Goal: Obtain resource: Download file/media

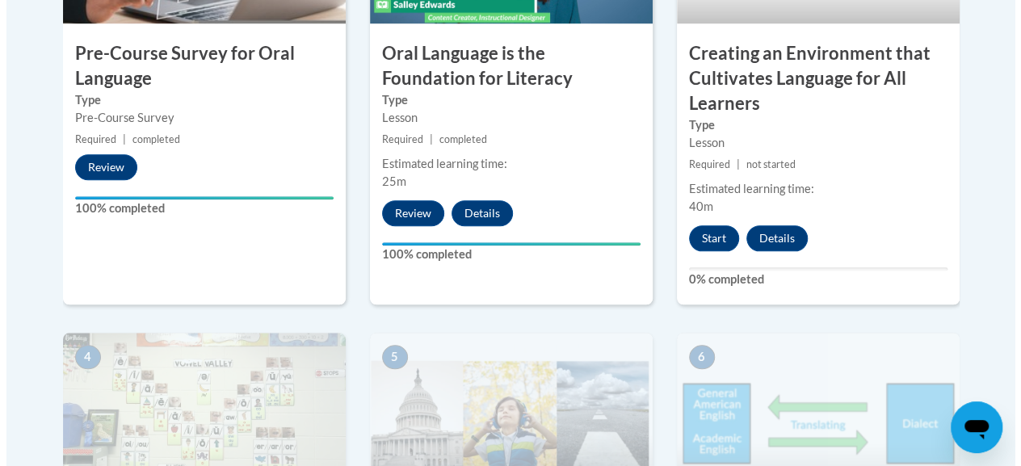
scroll to position [686, 0]
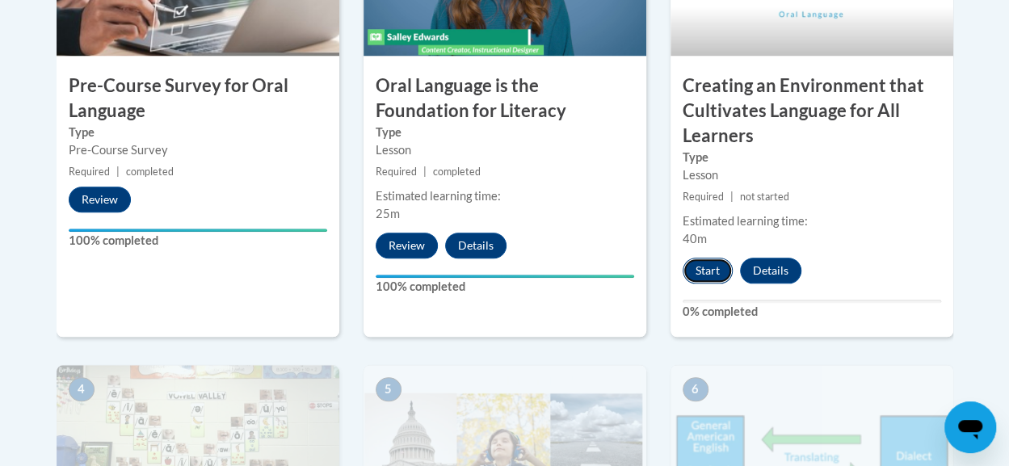
click at [710, 271] on button "Start" at bounding box center [708, 271] width 50 height 26
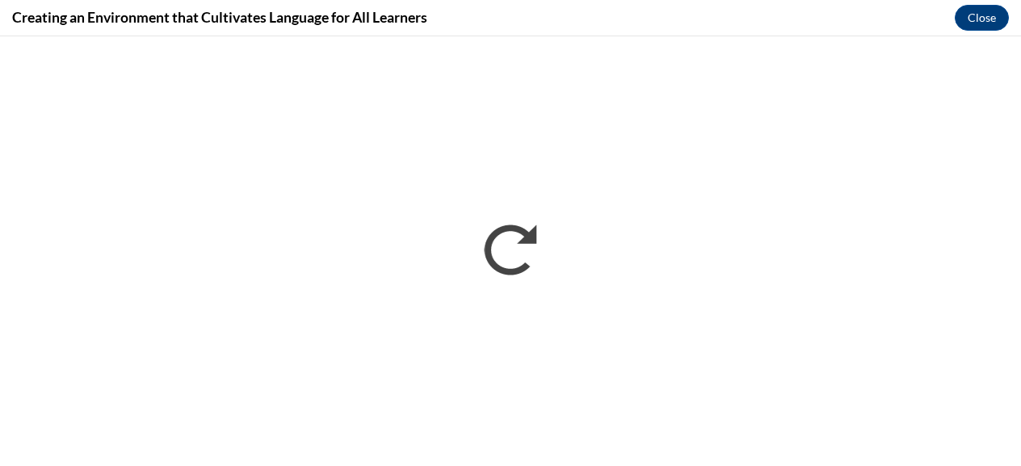
scroll to position [0, 0]
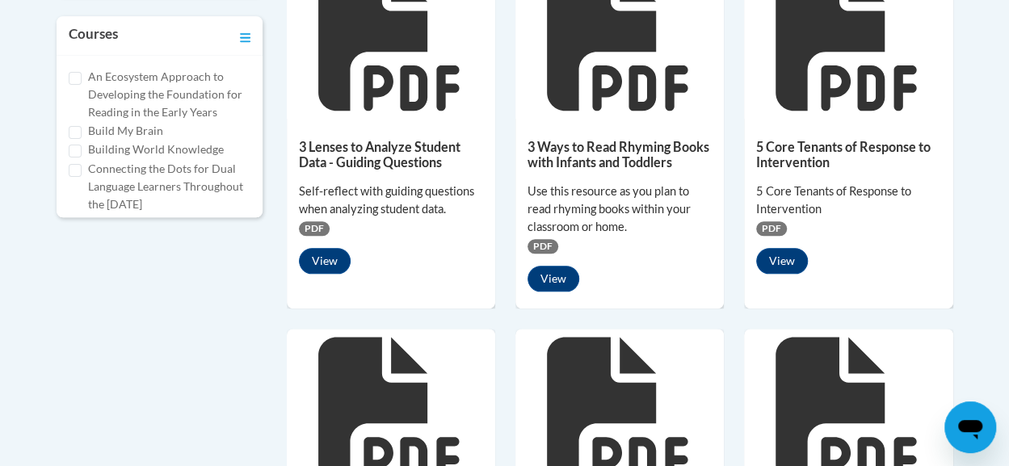
scroll to position [1223, 0]
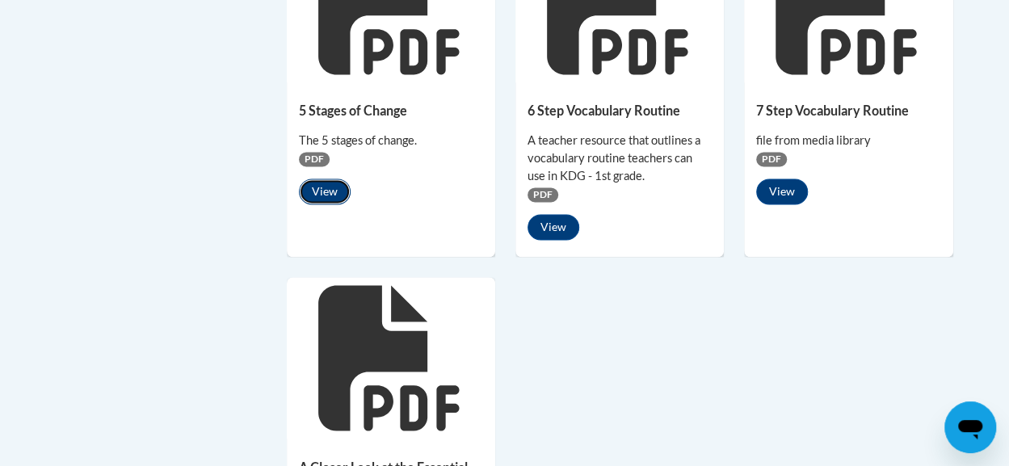
click at [326, 193] on button "View" at bounding box center [325, 192] width 52 height 26
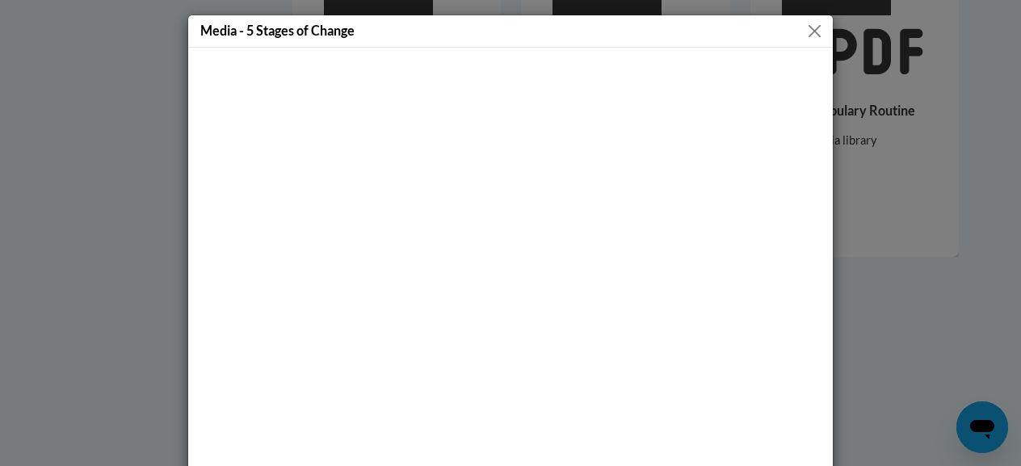
click at [807, 32] on button "Close" at bounding box center [814, 31] width 20 height 20
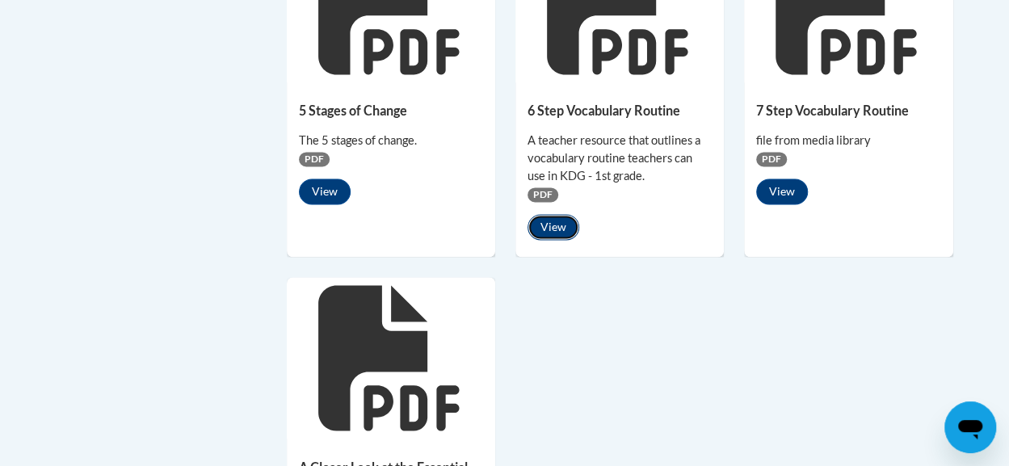
click at [558, 226] on button "View" at bounding box center [553, 227] width 52 height 26
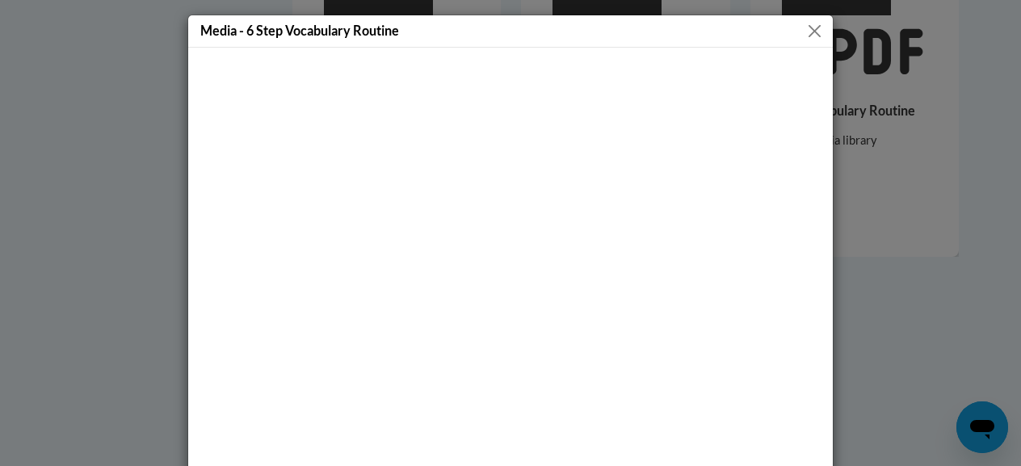
click at [814, 36] on button "Close" at bounding box center [814, 31] width 20 height 20
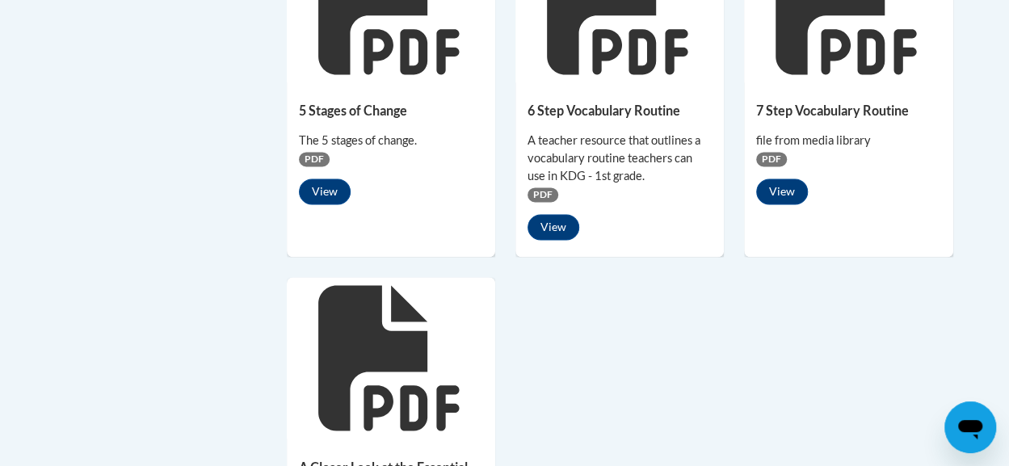
click at [814, 36] on icon at bounding box center [847, 1] width 145 height 145
drag, startPoint x: 814, startPoint y: 36, endPoint x: 541, endPoint y: 195, distance: 316.0
click at [618, 204] on div "6 Step Vocabulary Routine A teacher resource that outlines a vocabulary routine…" at bounding box center [619, 167] width 208 height 170
click at [541, 195] on span "PDF" at bounding box center [542, 194] width 31 height 15
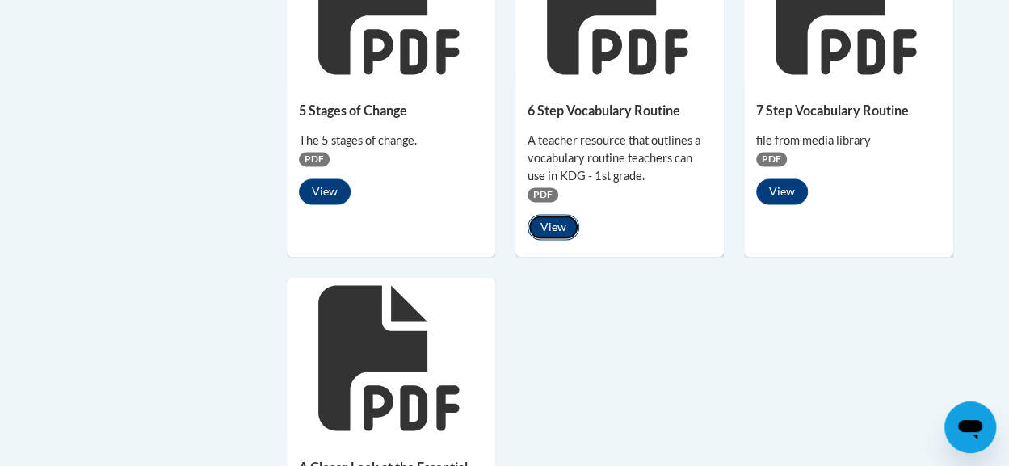
click at [551, 222] on button "View" at bounding box center [553, 227] width 52 height 26
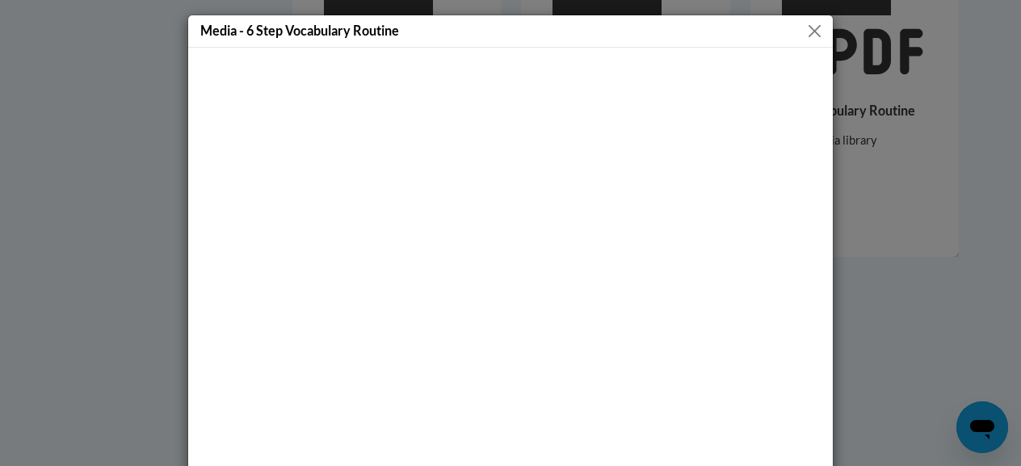
click at [822, 274] on div at bounding box center [510, 305] width 645 height 514
click at [804, 21] on button "Close" at bounding box center [814, 31] width 20 height 20
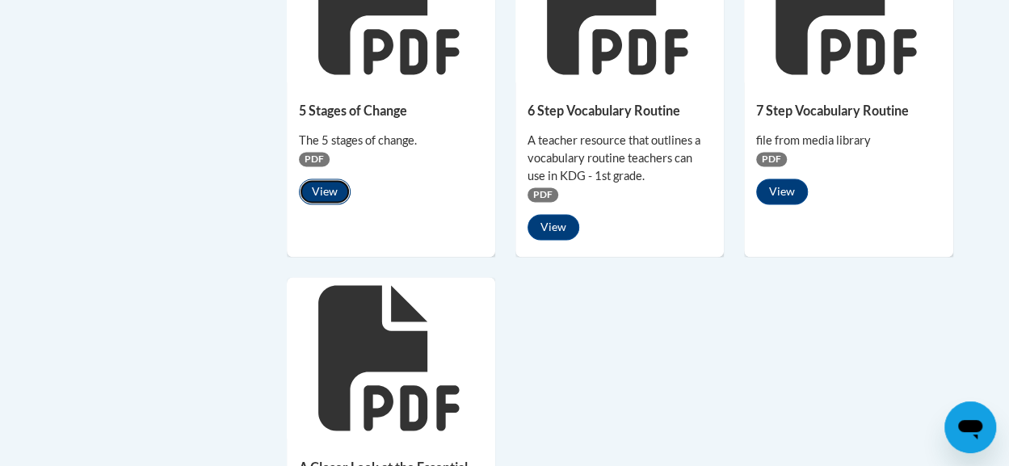
click at [323, 187] on button "View" at bounding box center [325, 192] width 52 height 26
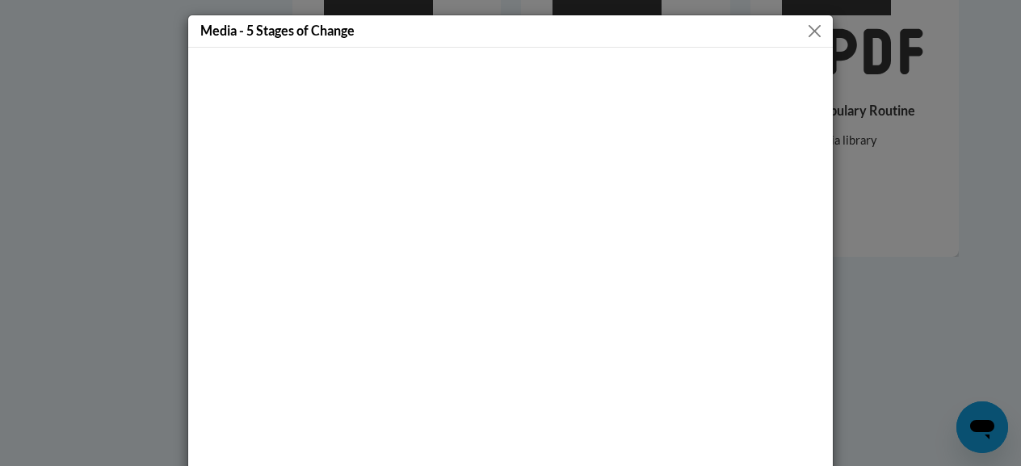
click at [806, 28] on button "Close" at bounding box center [814, 31] width 20 height 20
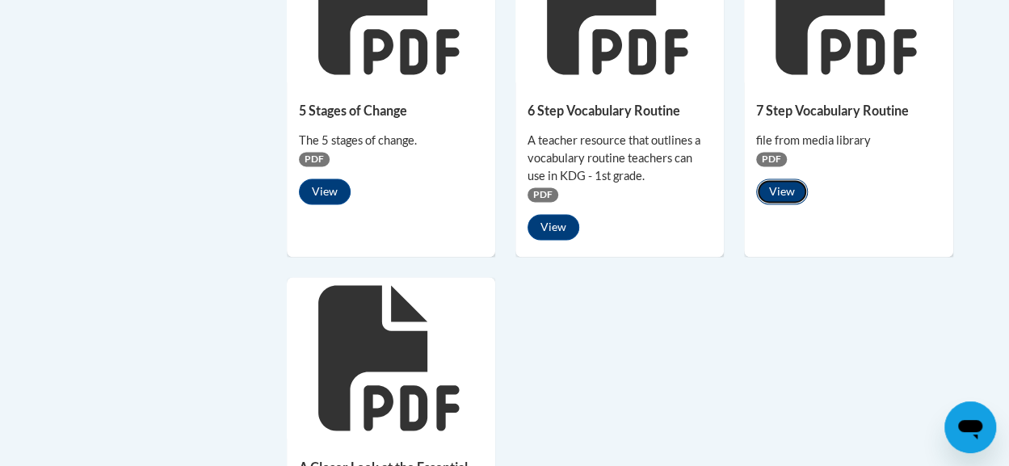
click at [780, 187] on button "View" at bounding box center [782, 192] width 52 height 26
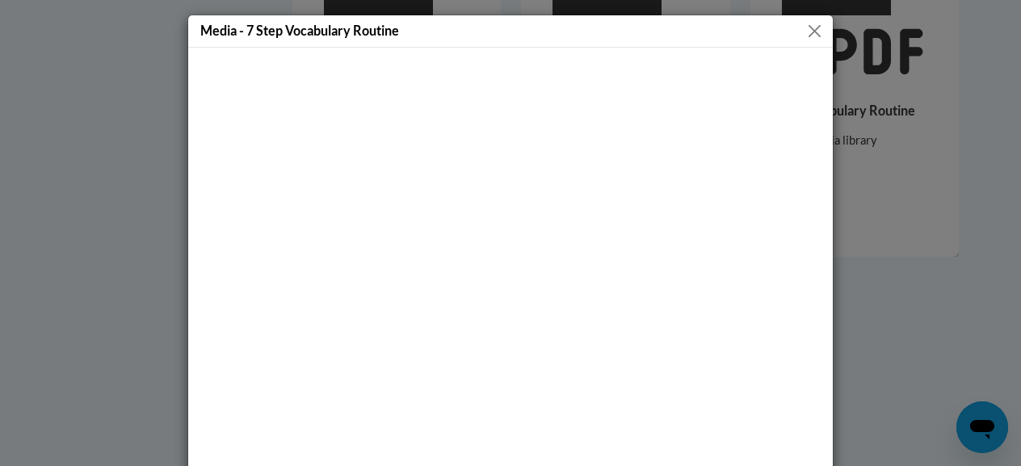
click at [804, 32] on button "Close" at bounding box center [814, 31] width 20 height 20
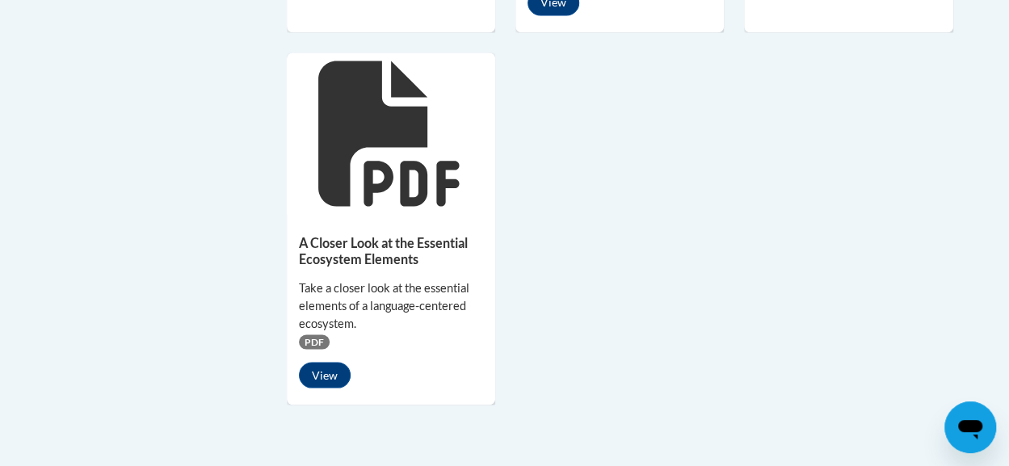
scroll to position [1458, 0]
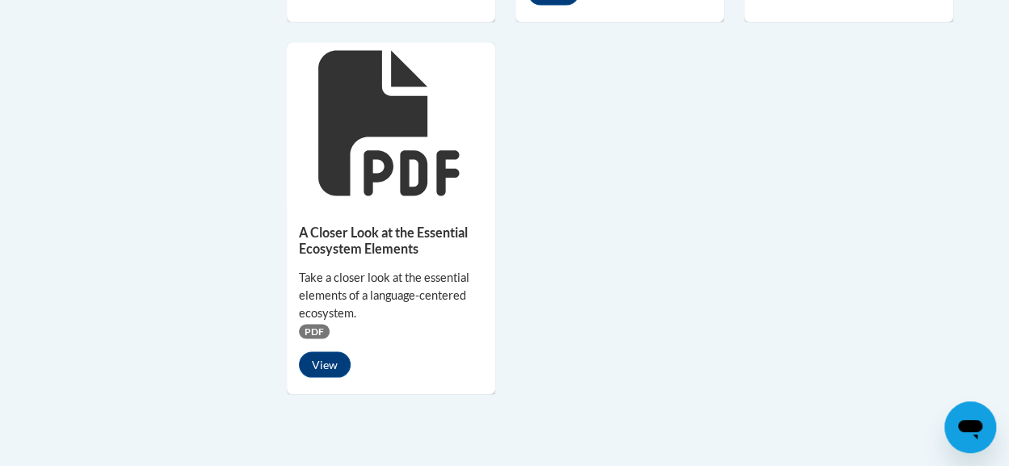
click at [324, 359] on button "View" at bounding box center [325, 364] width 52 height 26
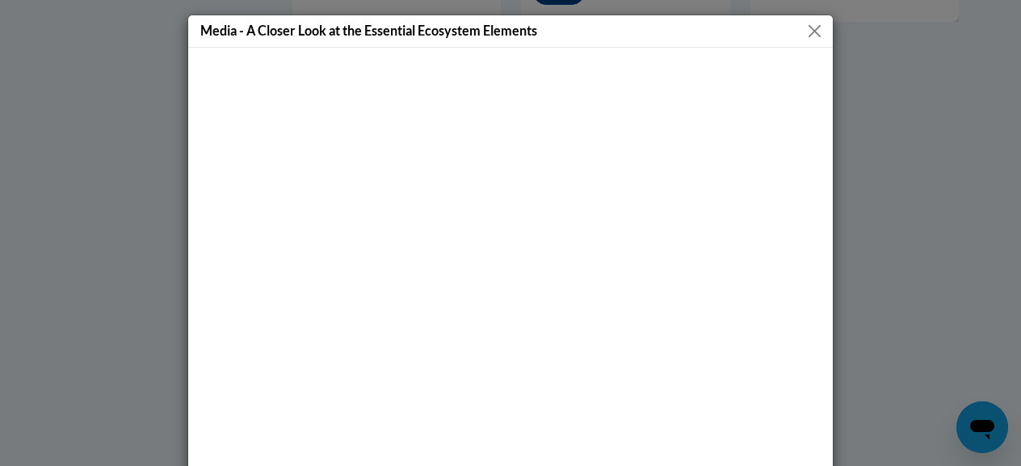
click at [825, 379] on div at bounding box center [510, 305] width 645 height 514
click at [818, 408] on div at bounding box center [510, 305] width 645 height 514
click at [955, 49] on div "Media - A Closer Look at the Essential Ecosystem Elements" at bounding box center [510, 233] width 1021 height 466
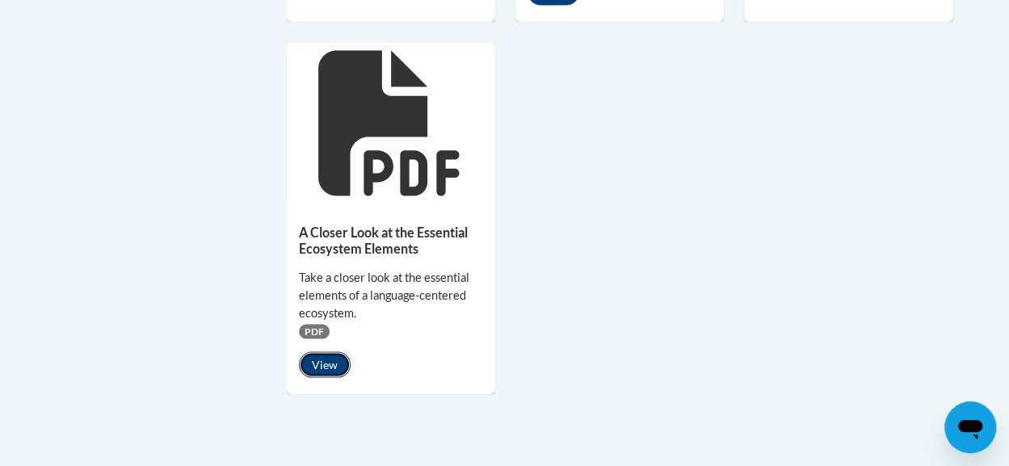
click at [324, 356] on button "View" at bounding box center [325, 364] width 52 height 26
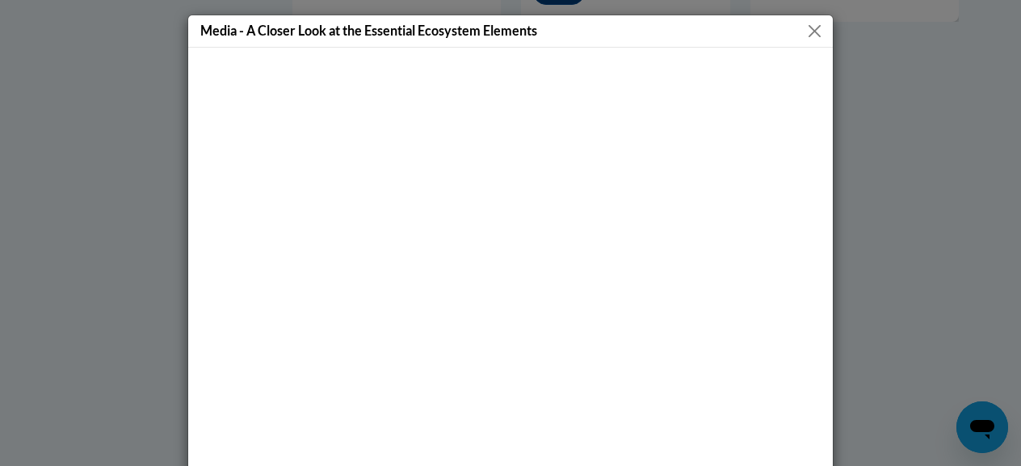
click at [811, 27] on button "Close" at bounding box center [814, 31] width 20 height 20
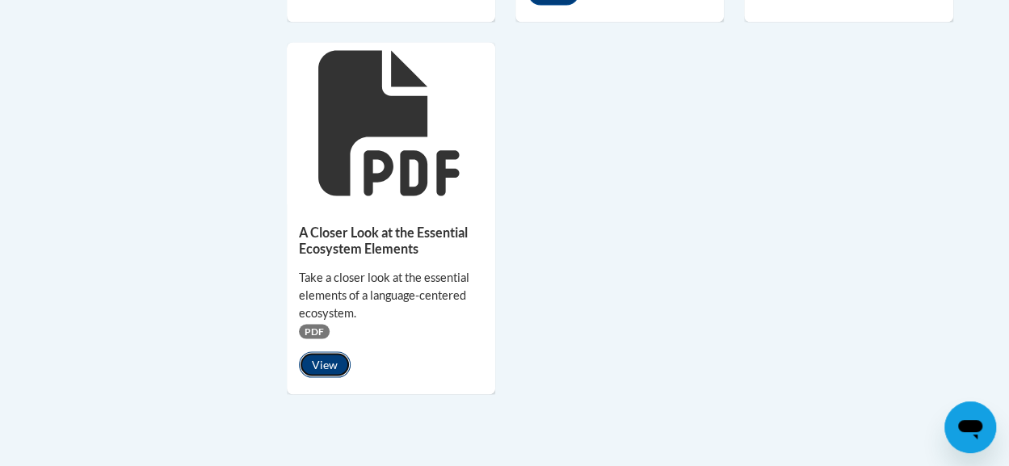
click at [317, 363] on button "View" at bounding box center [325, 364] width 52 height 26
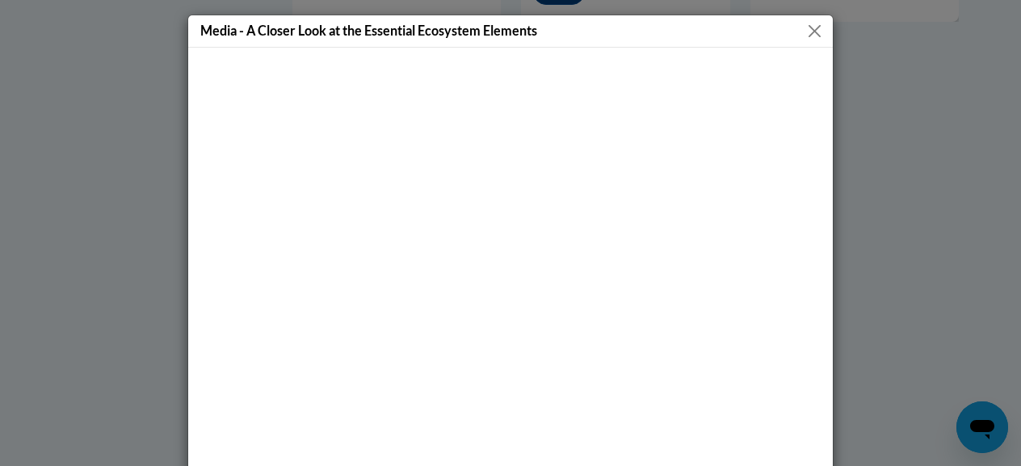
click at [823, 332] on div at bounding box center [510, 305] width 645 height 514
click at [814, 26] on button "Close" at bounding box center [814, 31] width 20 height 20
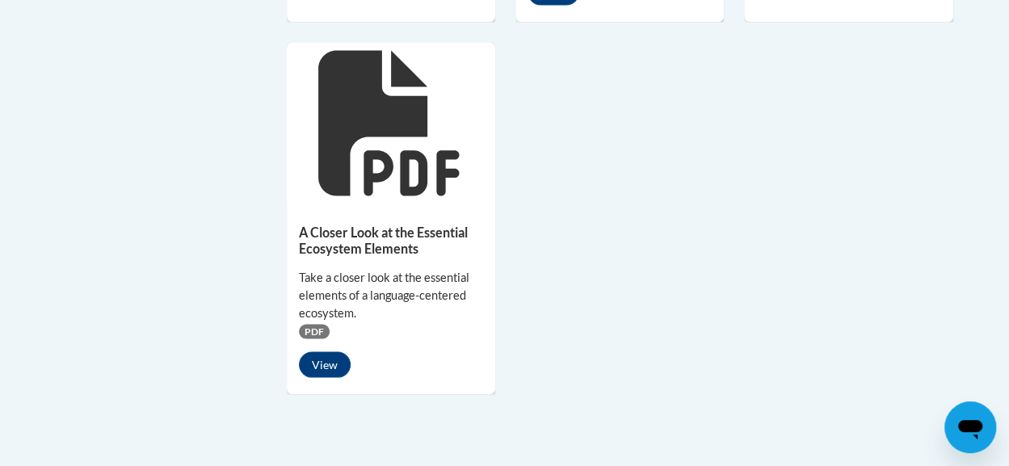
scroll to position [1745, 0]
